Goal: Task Accomplishment & Management: Manage account settings

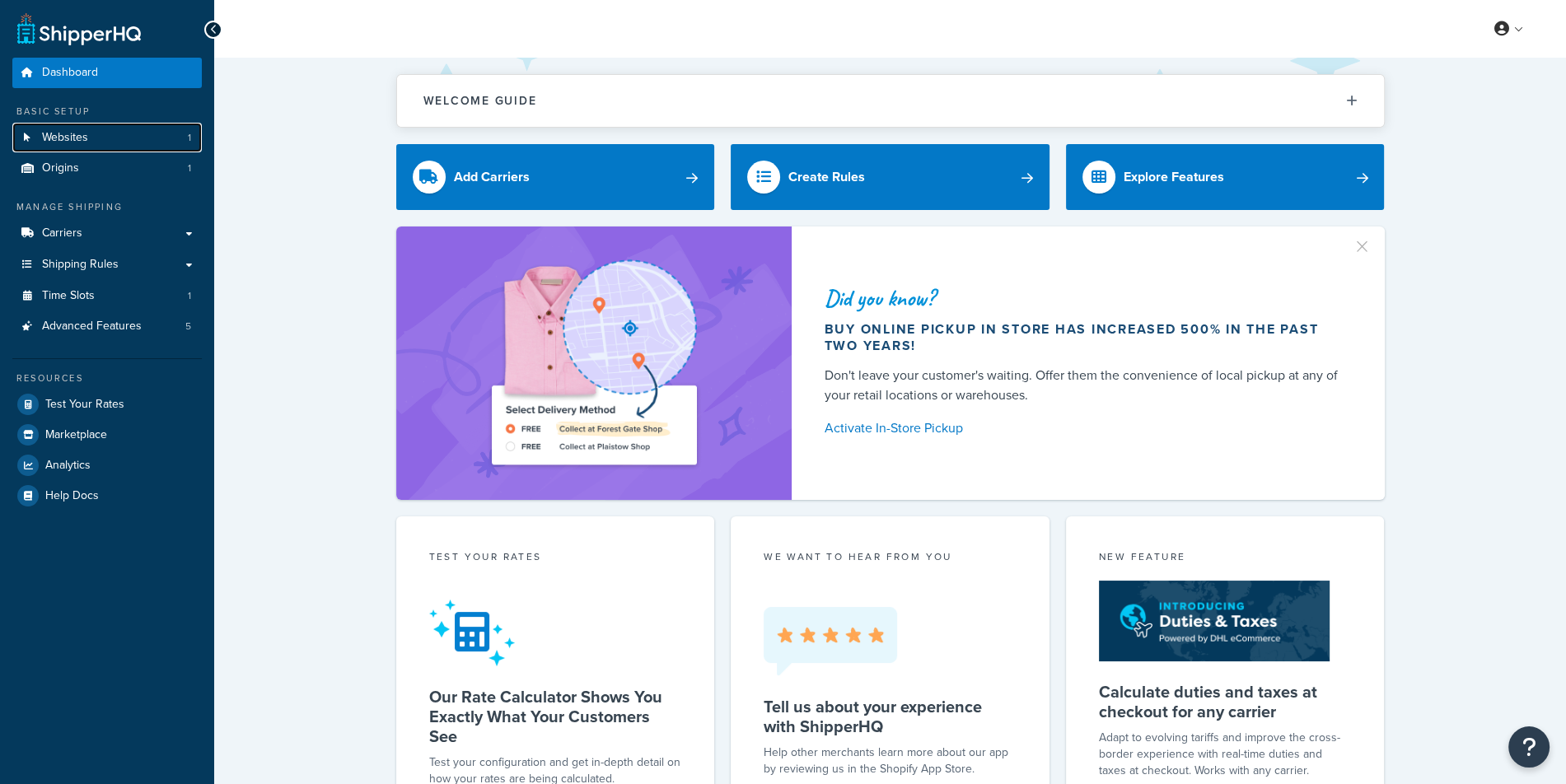
click at [151, 131] on link "Websites 1" at bounding box center [107, 138] width 189 height 31
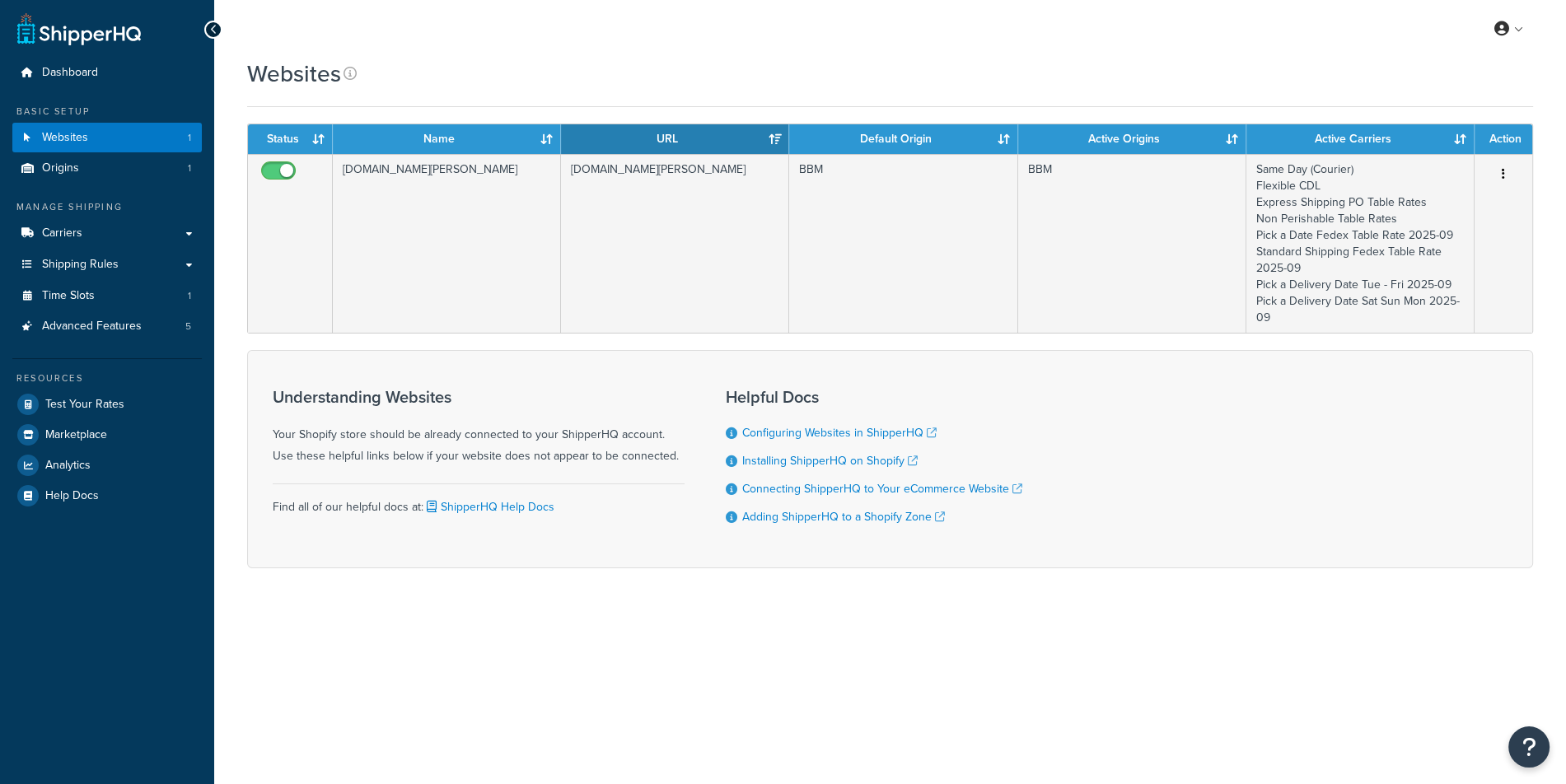
click at [308, 162] on td at bounding box center [290, 243] width 85 height 178
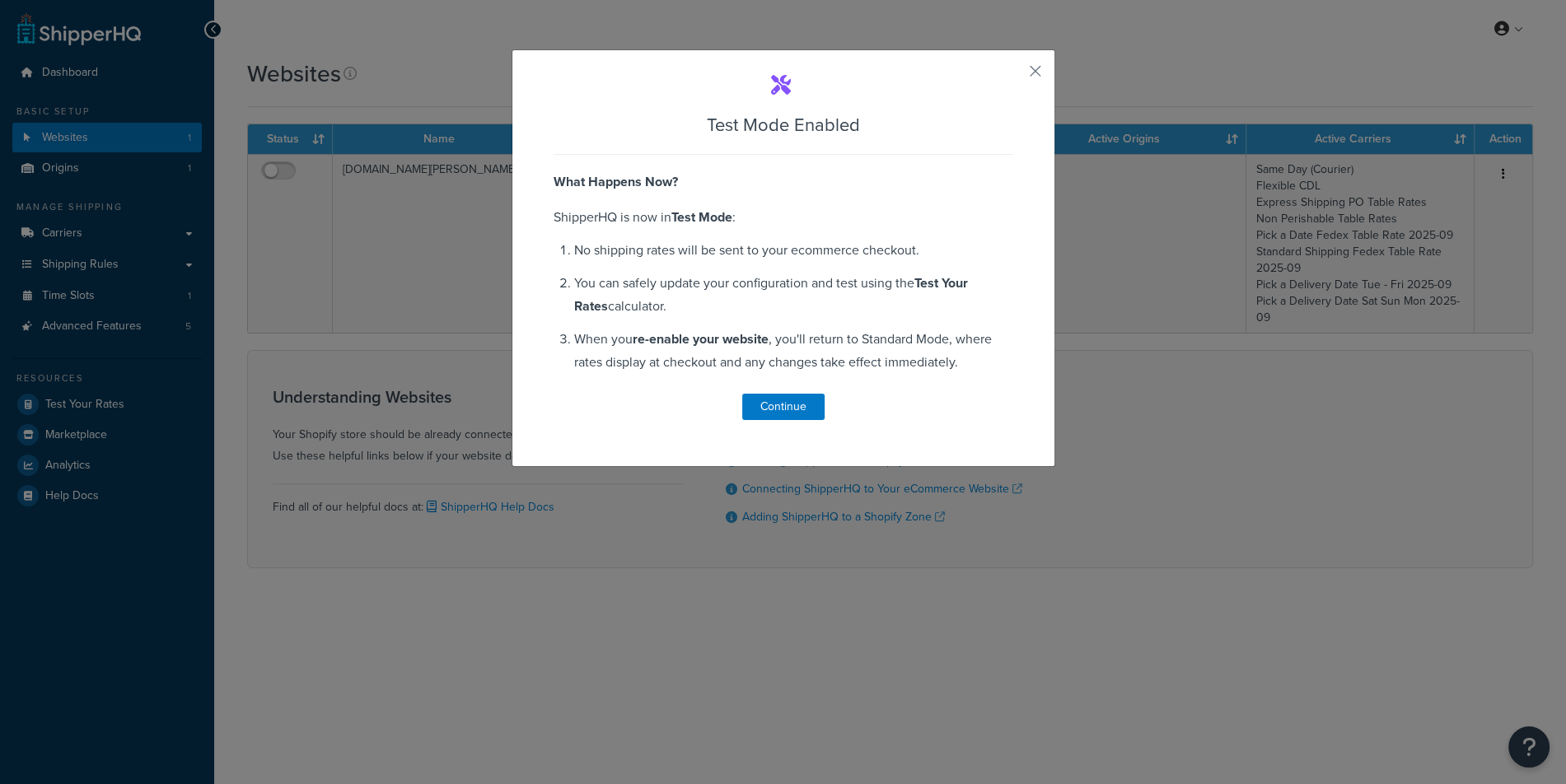
click at [308, 162] on div "Test Mode Enabled What Happens Now? ShipperHQ is now in Test Mode : No shipping…" at bounding box center [783, 392] width 1566 height 784
click at [1028, 77] on div "Test Mode Enabled What Happens Now? ShipperHQ is now in Test Mode : No shipping…" at bounding box center [783, 257] width 543 height 418
click at [1046, 66] on div "Test Mode Enabled What Happens Now? ShipperHQ is now in Test Mode : No shipping…" at bounding box center [783, 257] width 543 height 418
click at [1013, 75] on button "button" at bounding box center [1011, 77] width 4 height 4
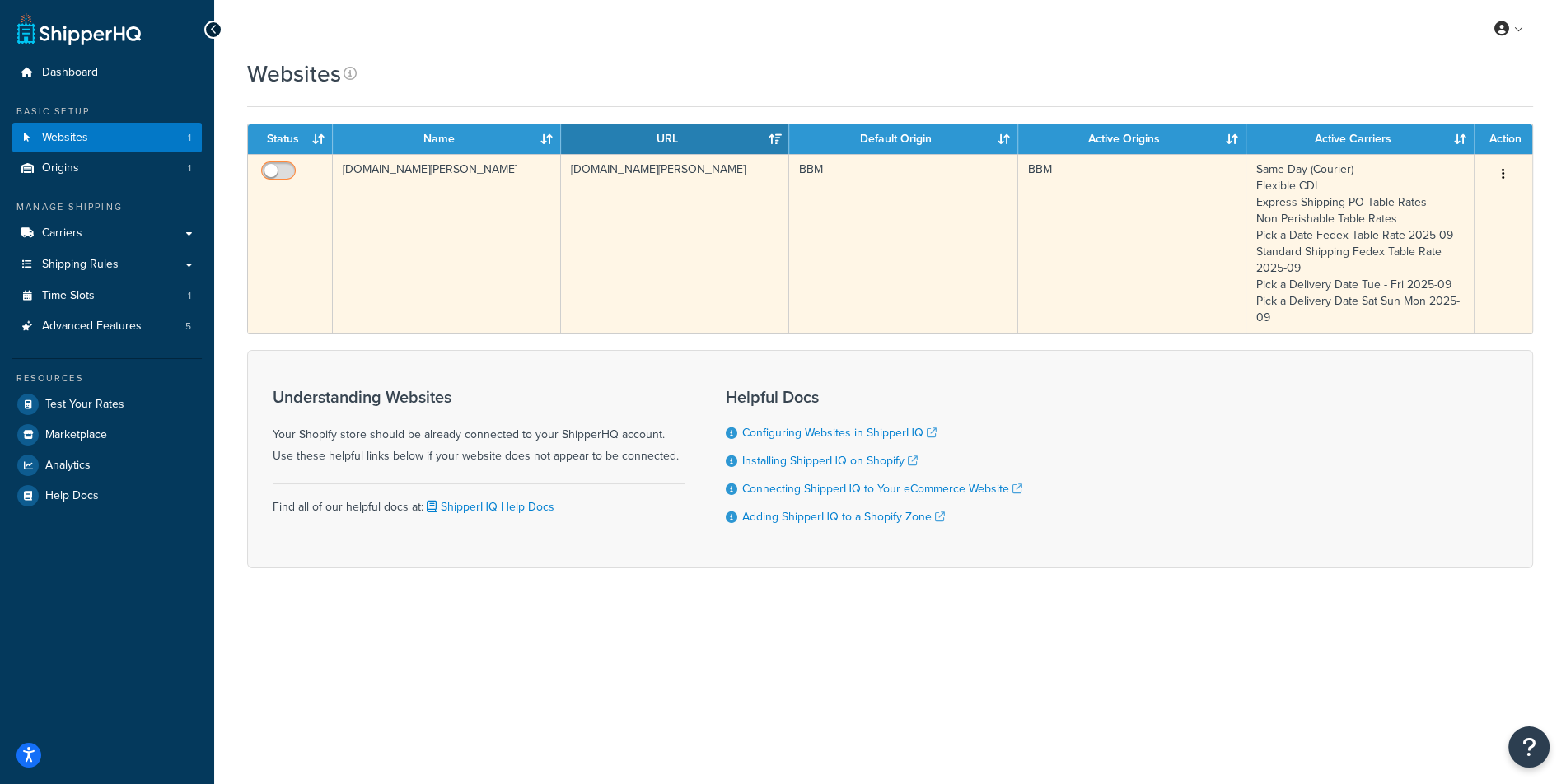
click at [297, 168] on input "checkbox" at bounding box center [280, 175] width 45 height 20
checkbox input "true"
click at [431, 205] on td "[DOMAIN_NAME][PERSON_NAME]" at bounding box center [447, 243] width 228 height 178
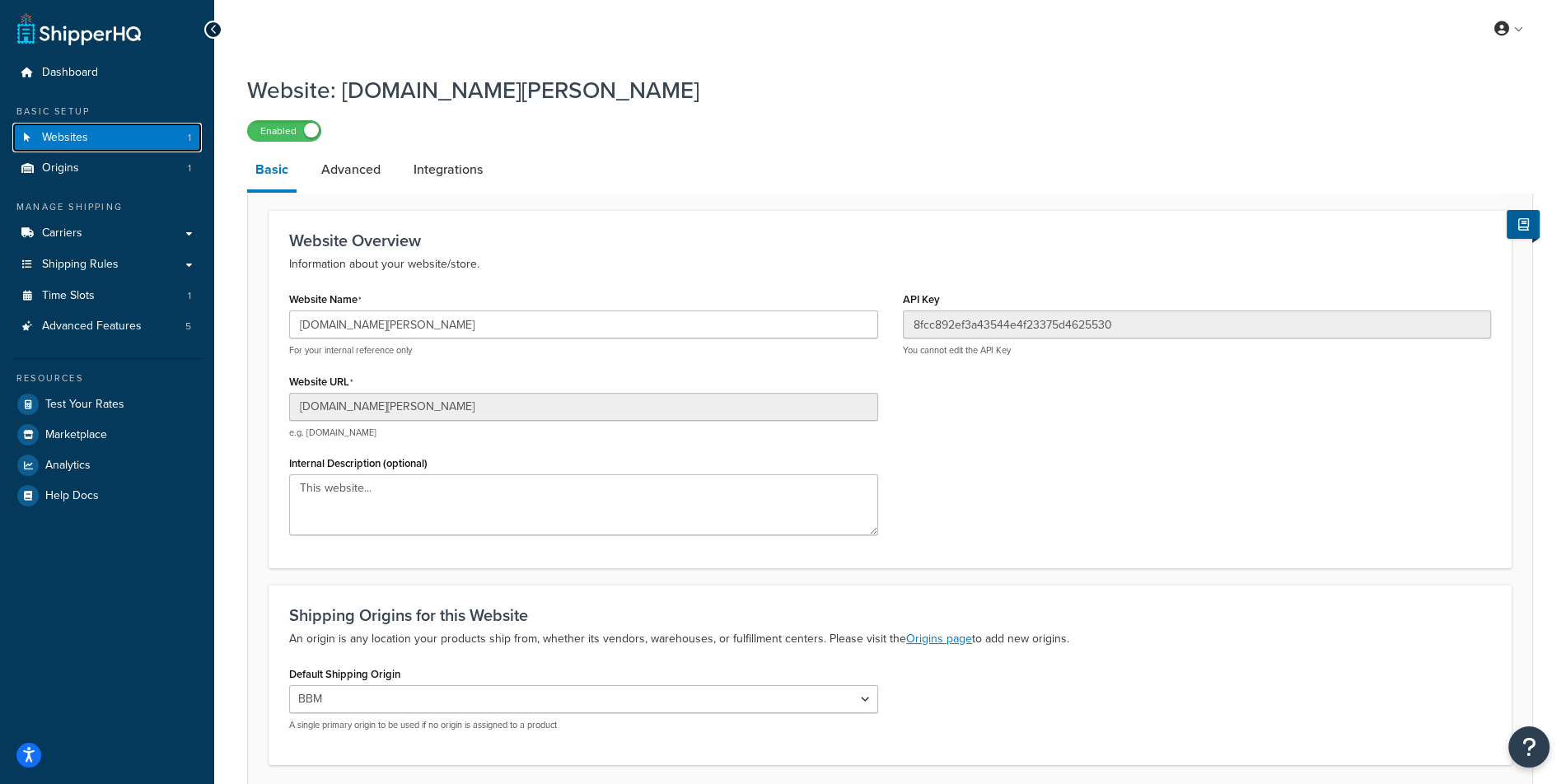
click at [178, 144] on link "Websites 1" at bounding box center [107, 138] width 189 height 31
